Goal: Navigation & Orientation: Find specific page/section

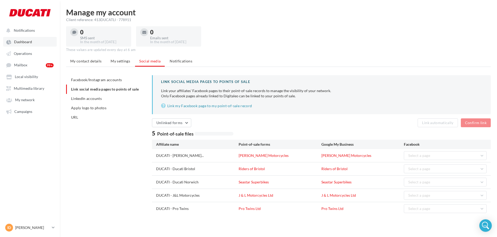
click at [19, 42] on span "Dashboard" at bounding box center [23, 42] width 18 height 4
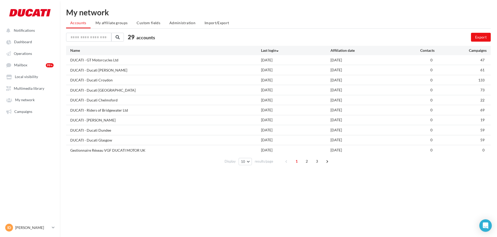
click at [306, 163] on span "2" at bounding box center [306, 161] width 8 height 8
click at [320, 158] on div "1 2 3" at bounding box center [307, 161] width 50 height 8
click at [317, 161] on span "3" at bounding box center [317, 161] width 8 height 8
